Goal: Check status: Check status

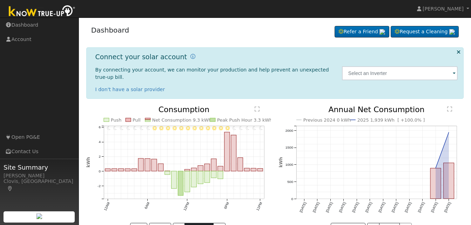
scroll to position [16, 0]
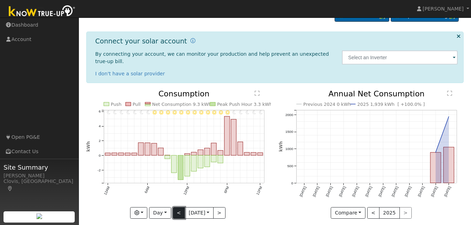
click at [175, 207] on button "<" at bounding box center [179, 213] width 12 height 12
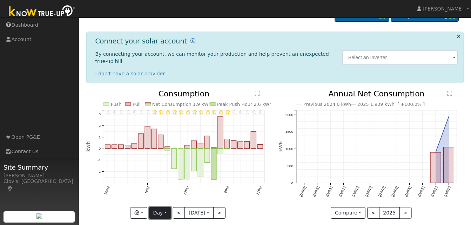
click at [164, 207] on button "Day" at bounding box center [160, 213] width 22 height 12
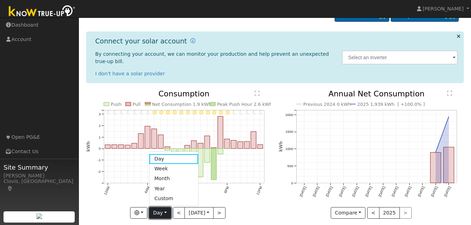
click at [163, 207] on button "Day" at bounding box center [160, 213] width 22 height 12
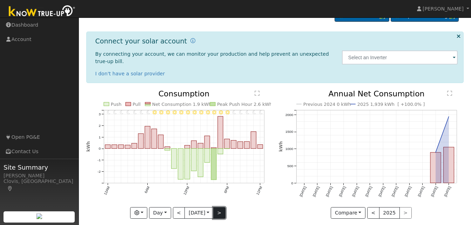
click at [223, 207] on button ">" at bounding box center [219, 213] width 12 height 12
click at [0, 0] on div at bounding box center [0, 0] width 0 height 0
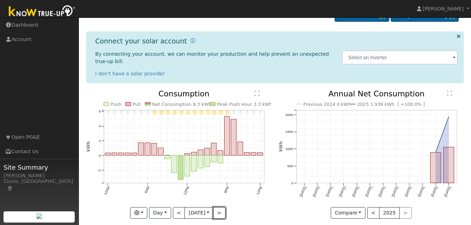
click at [223, 207] on button ">" at bounding box center [219, 213] width 12 height 12
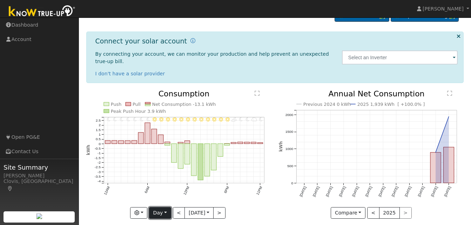
click at [164, 207] on button "Day" at bounding box center [160, 213] width 22 height 12
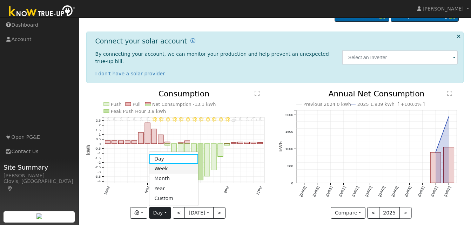
click at [161, 164] on link "Week" at bounding box center [174, 169] width 49 height 10
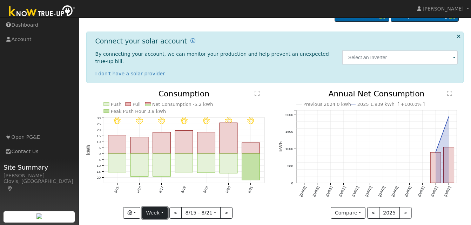
click at [164, 207] on button "Week" at bounding box center [155, 213] width 26 height 12
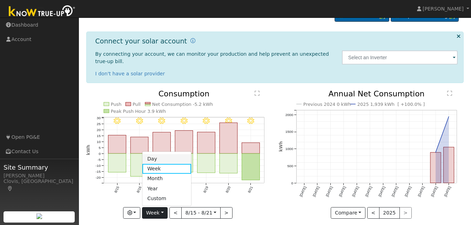
click at [167, 154] on link "Day" at bounding box center [167, 159] width 49 height 10
type input "[DATE]"
